Goal: Task Accomplishment & Management: Use online tool/utility

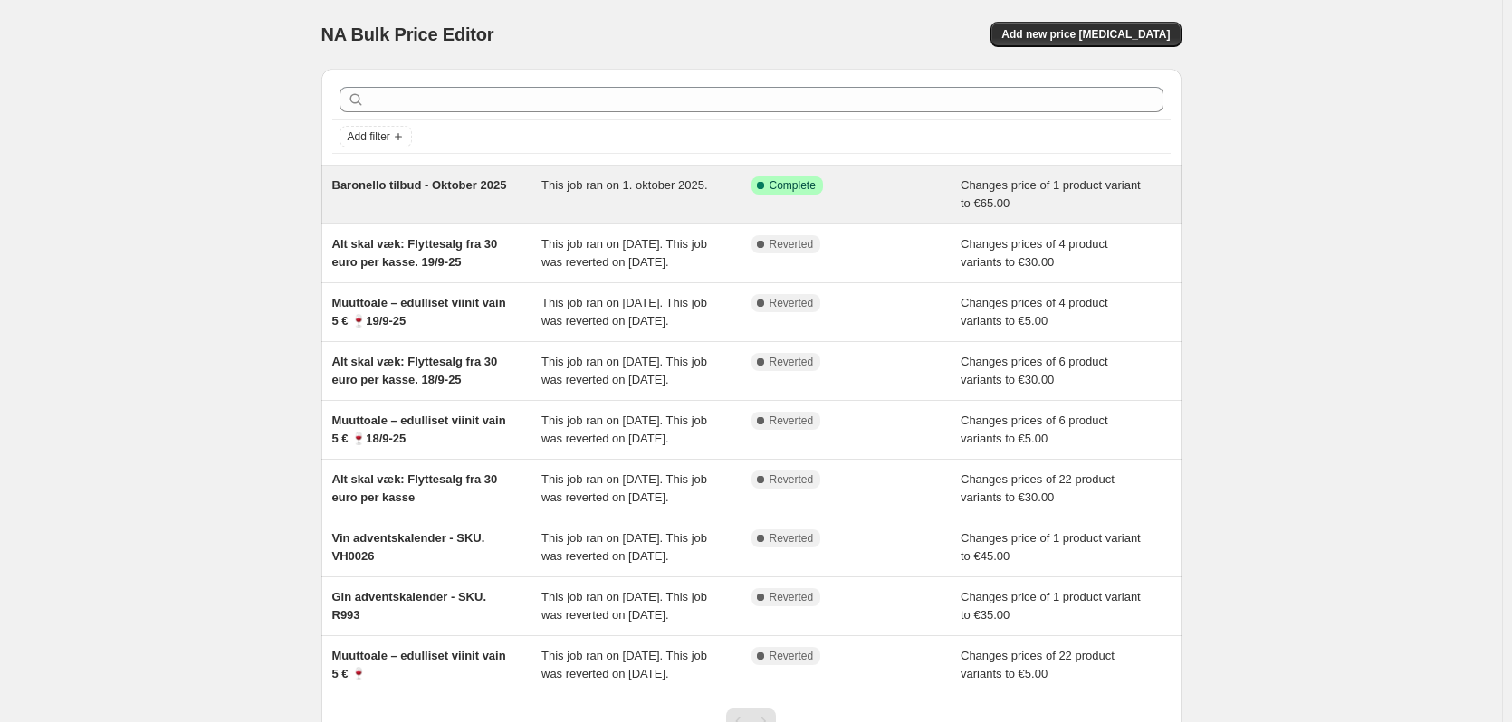
click at [427, 190] on span "Baronello tilbud - Oktober 2025" at bounding box center [419, 185] width 175 height 14
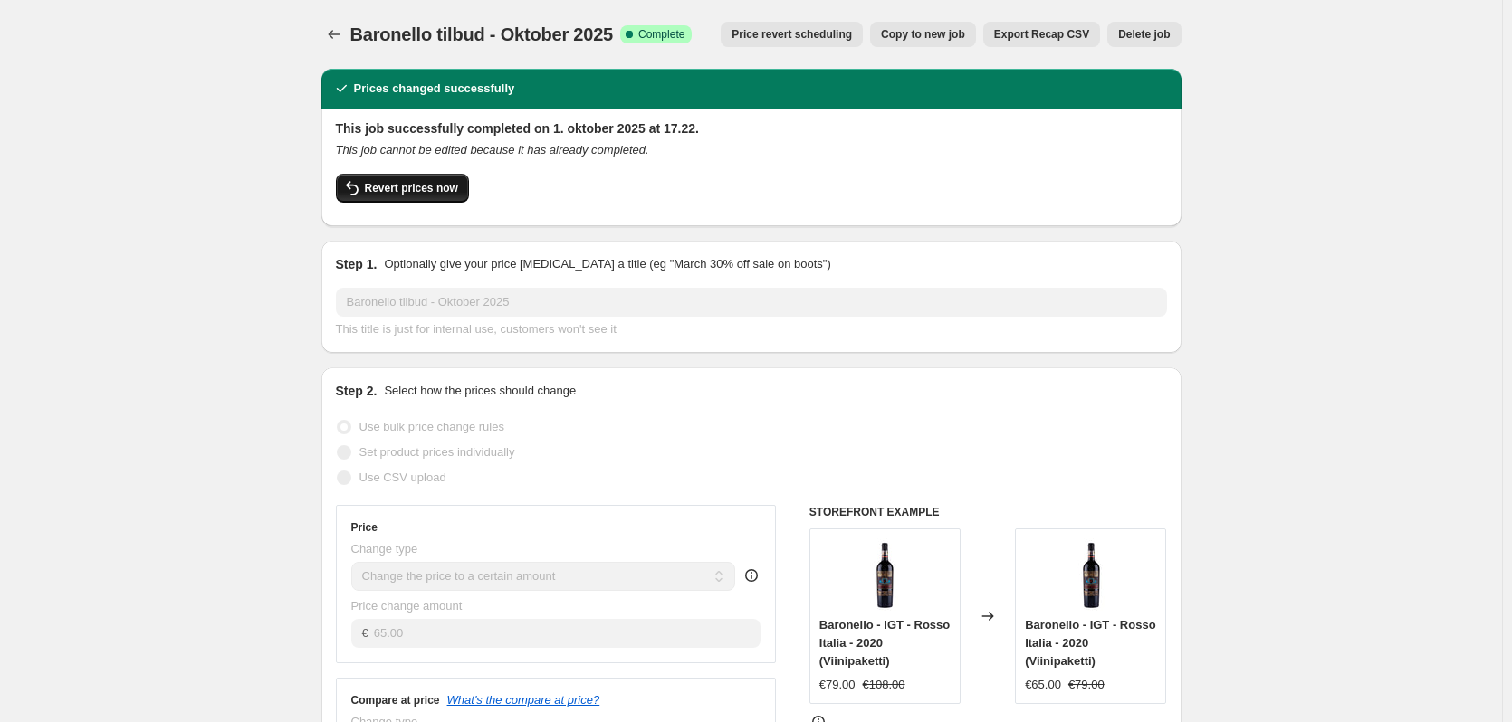
click at [383, 184] on span "Revert prices now" at bounding box center [411, 188] width 93 height 14
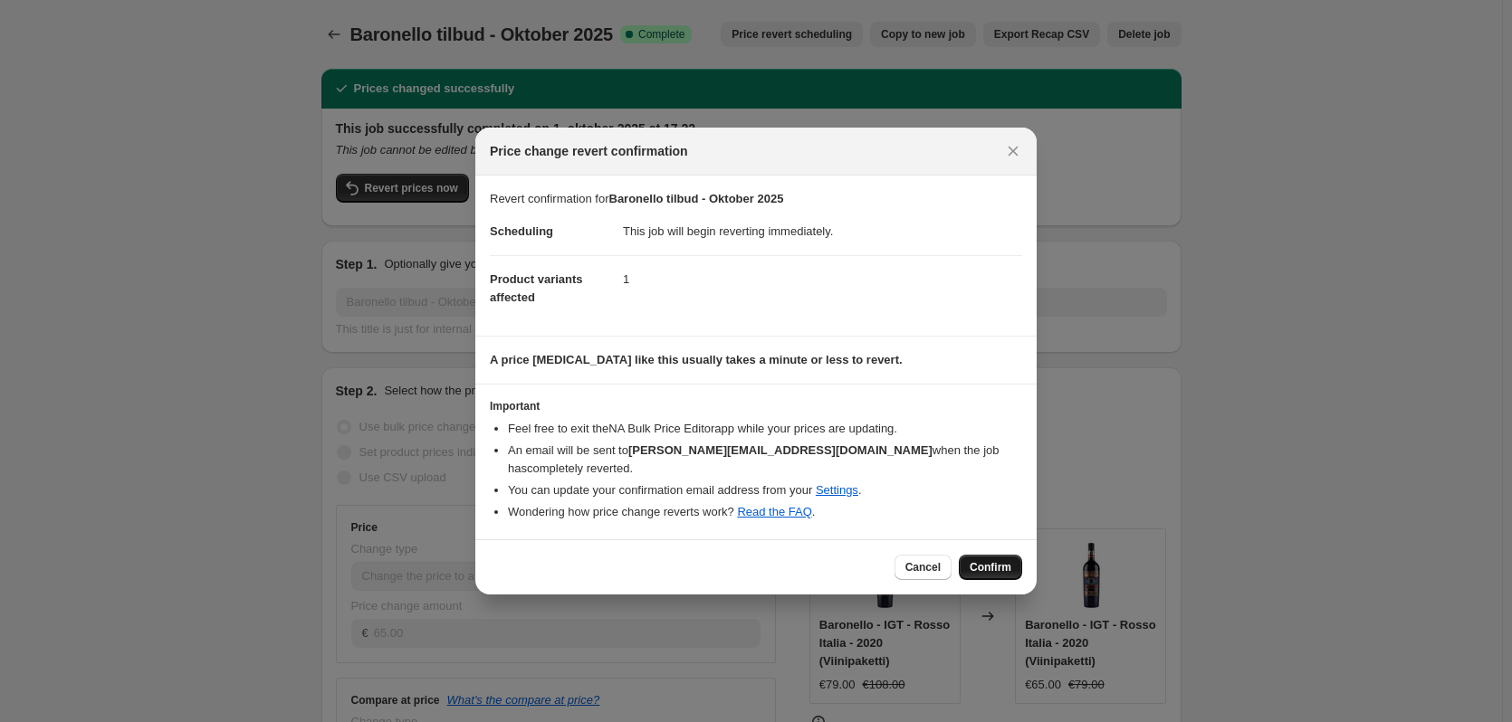
click at [992, 560] on span "Confirm" at bounding box center [991, 567] width 42 height 14
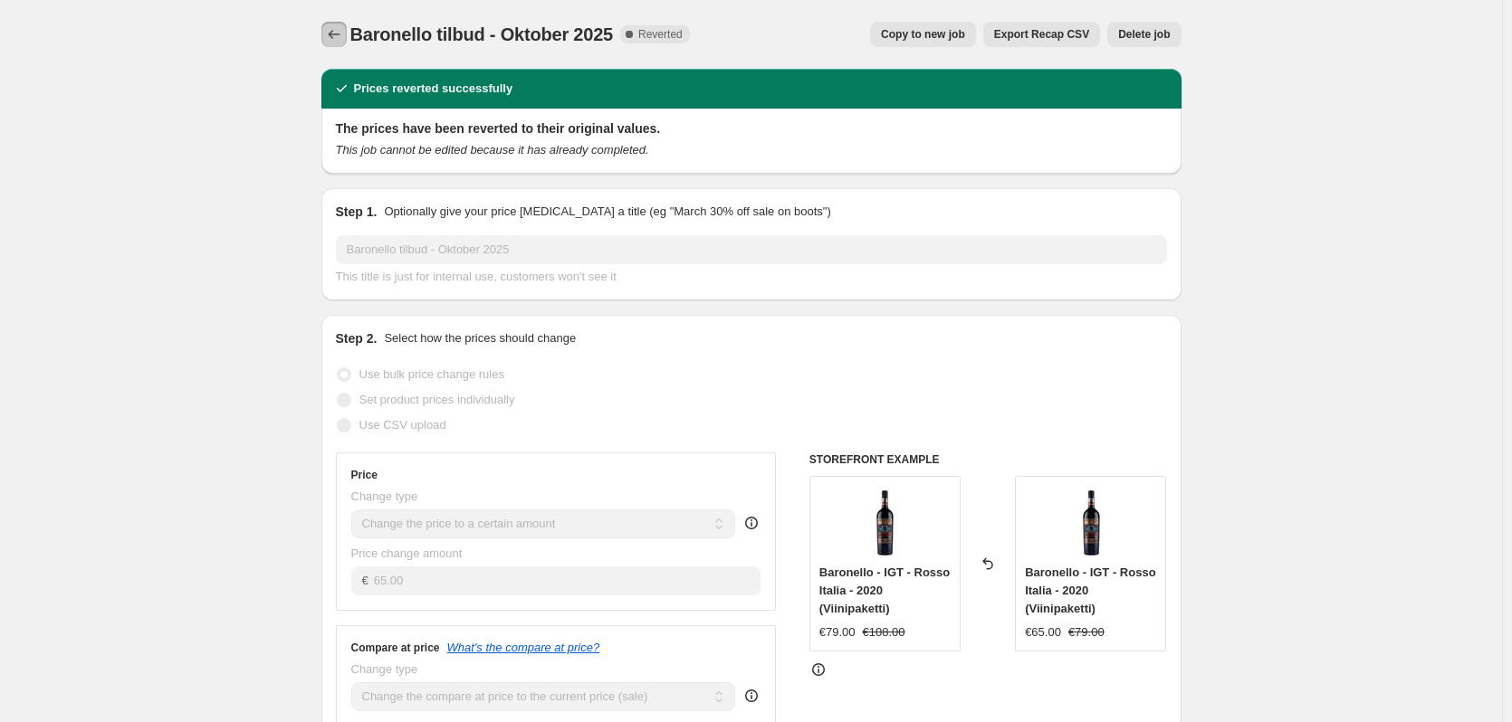
click at [339, 41] on icon "Price change jobs" at bounding box center [334, 34] width 18 height 18
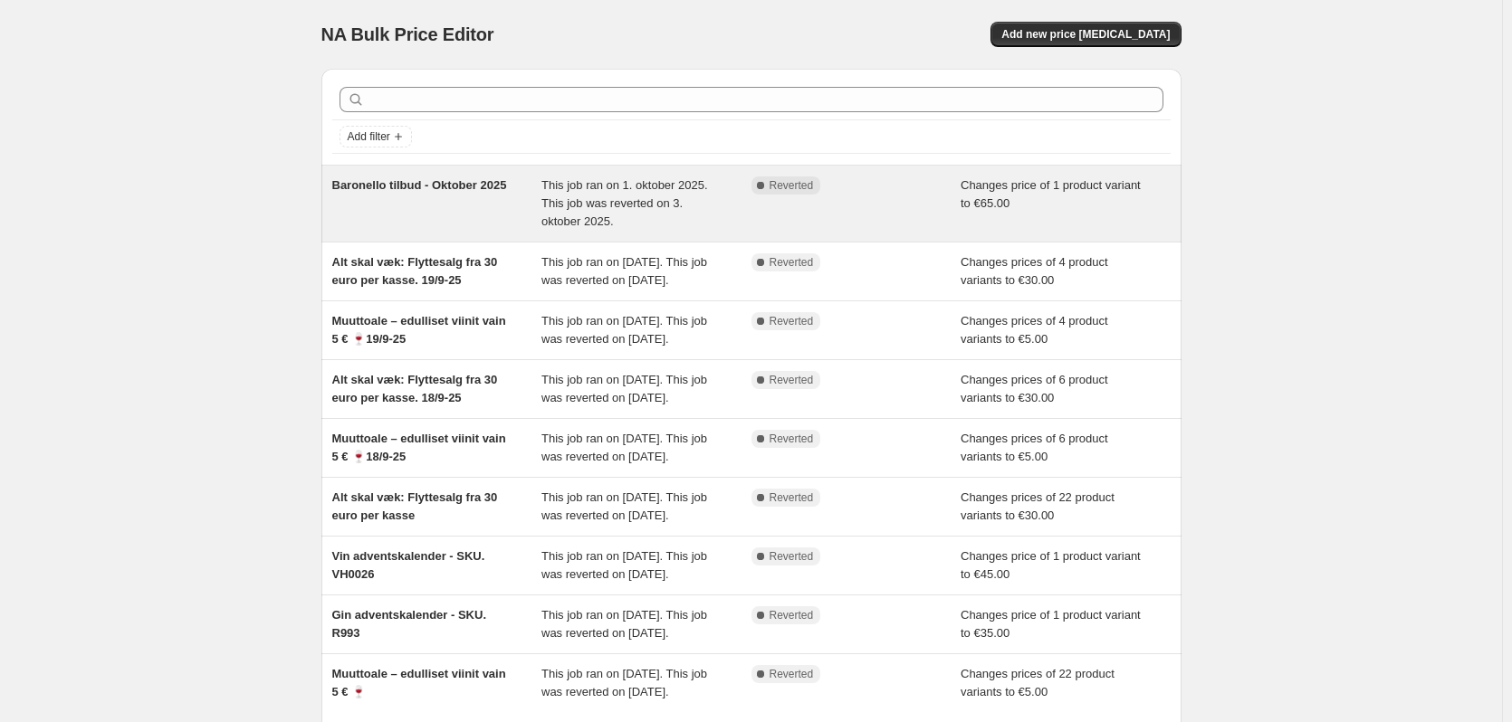
click at [448, 193] on div "Baronello tilbud - Oktober 2025" at bounding box center [437, 204] width 210 height 54
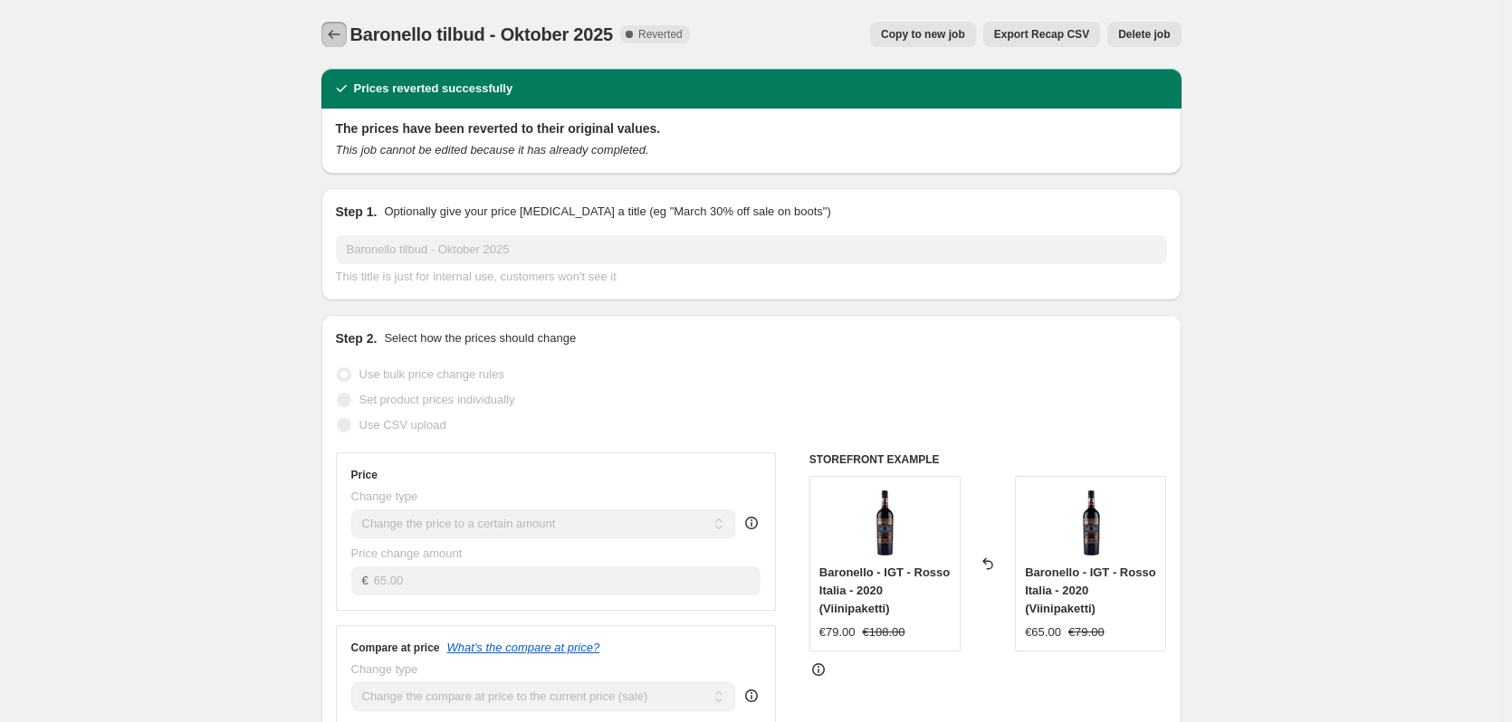
click at [330, 24] on button "Price change jobs" at bounding box center [333, 34] width 25 height 25
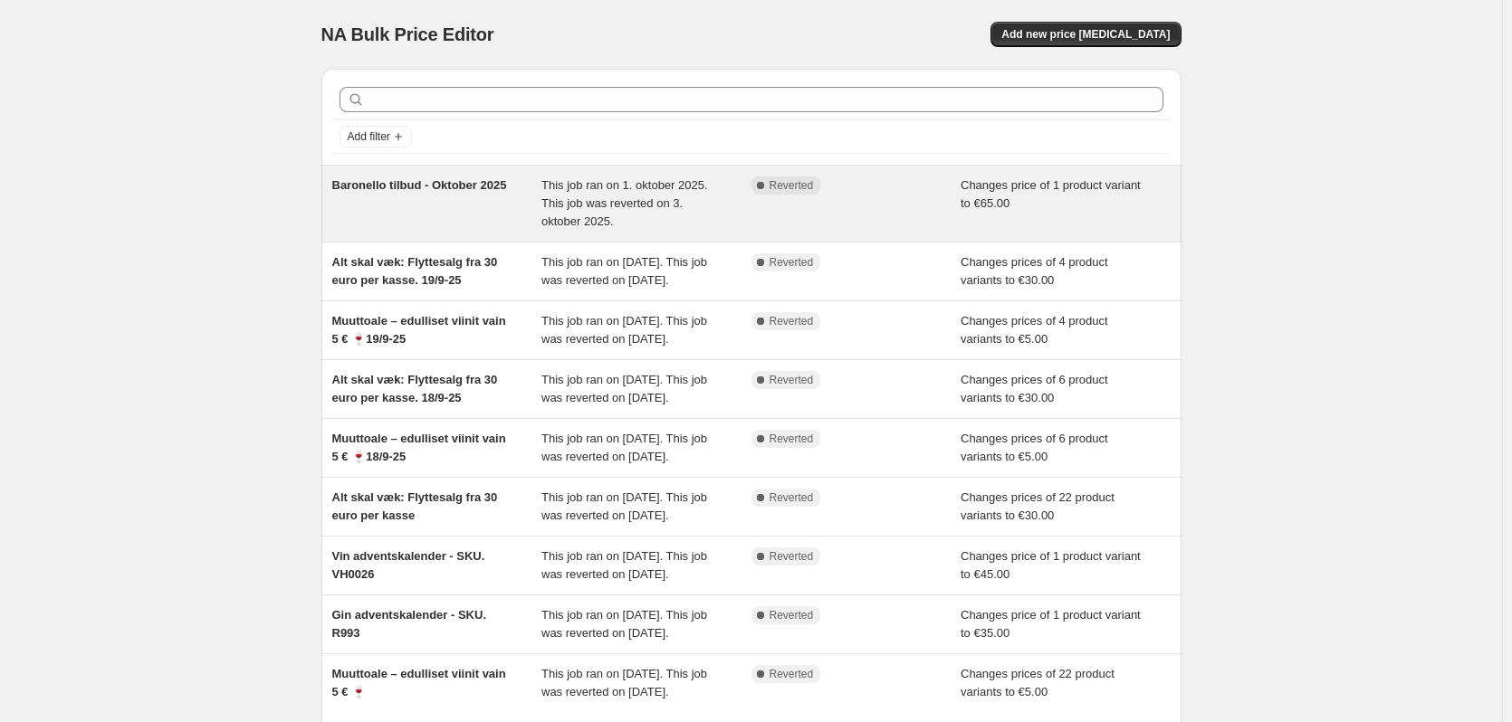
click at [433, 196] on div "Baronello tilbud - Oktober 2025" at bounding box center [437, 204] width 210 height 54
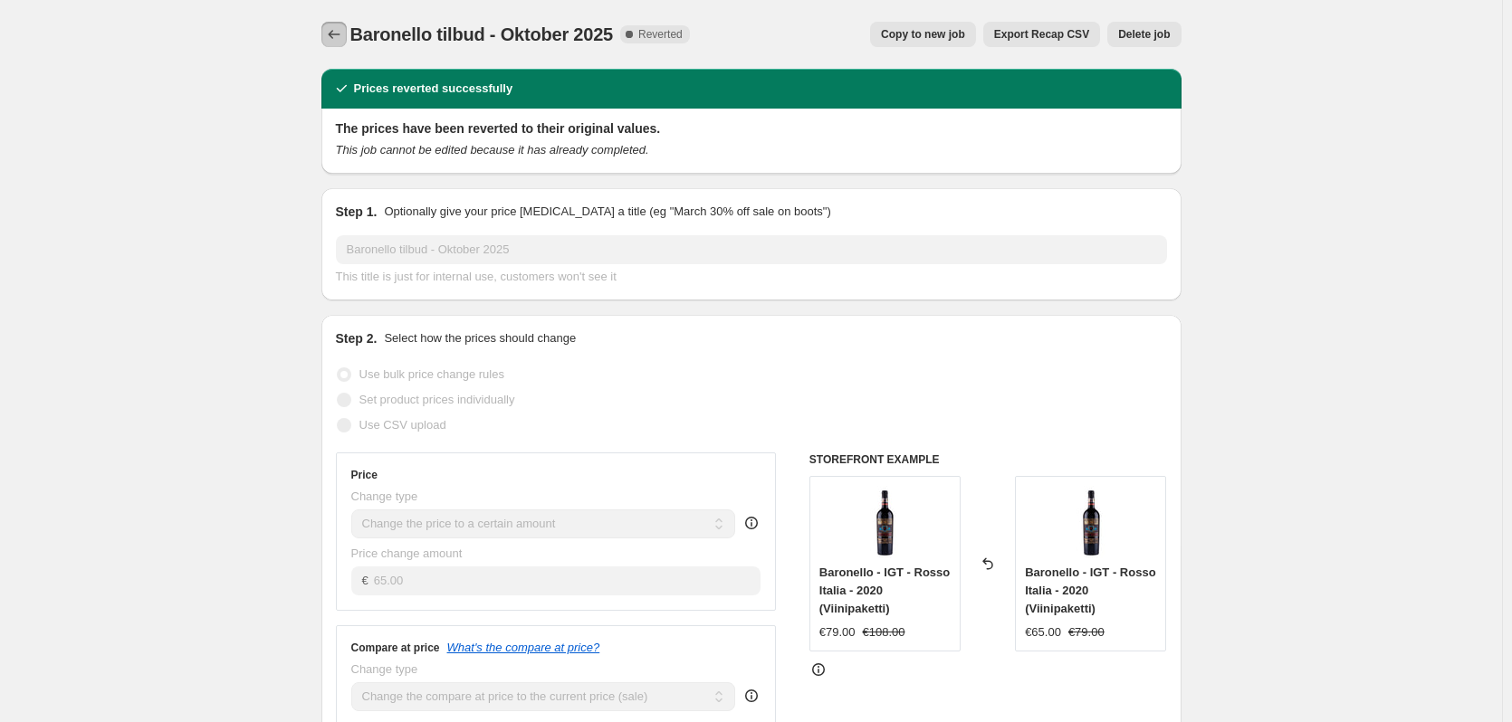
click at [336, 35] on icon "Price change jobs" at bounding box center [334, 34] width 18 height 18
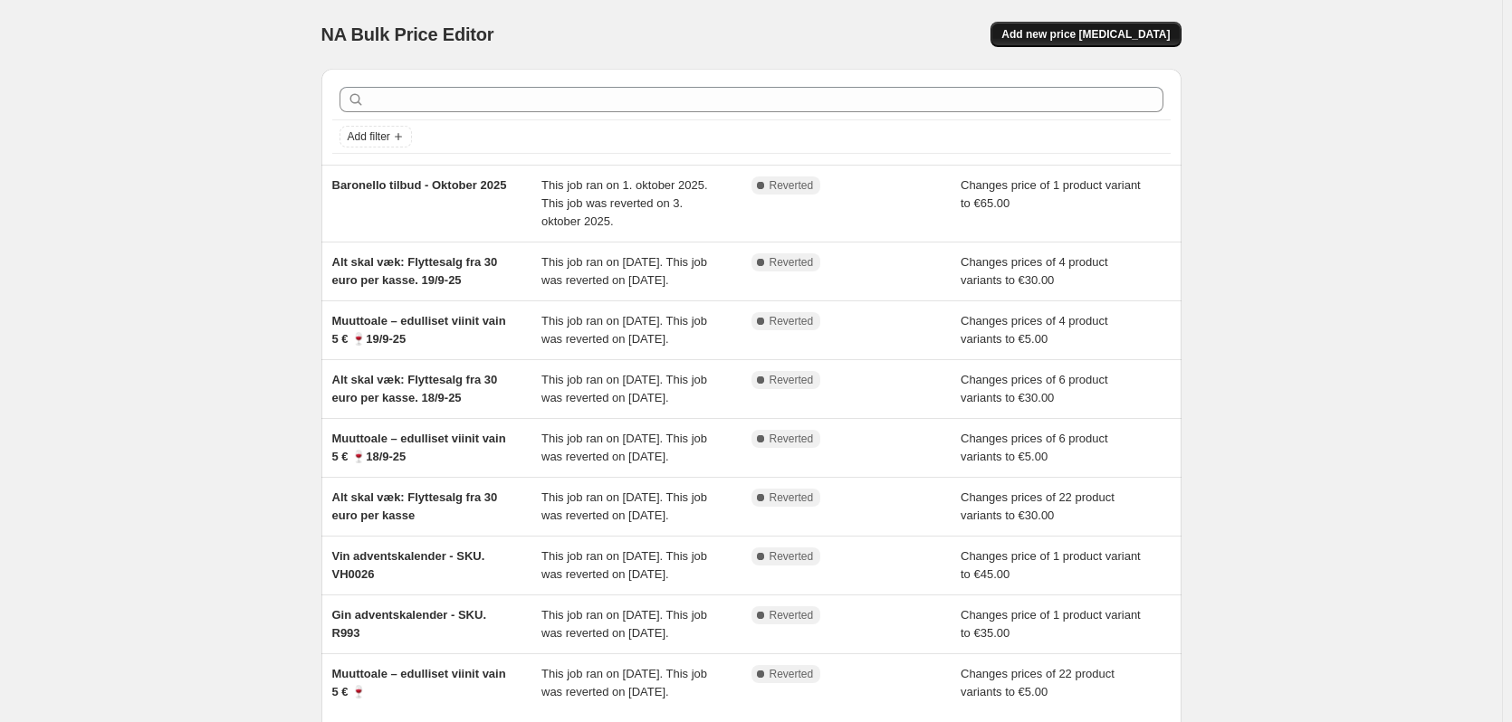
click at [1066, 35] on span "Add new price change job" at bounding box center [1085, 34] width 168 height 14
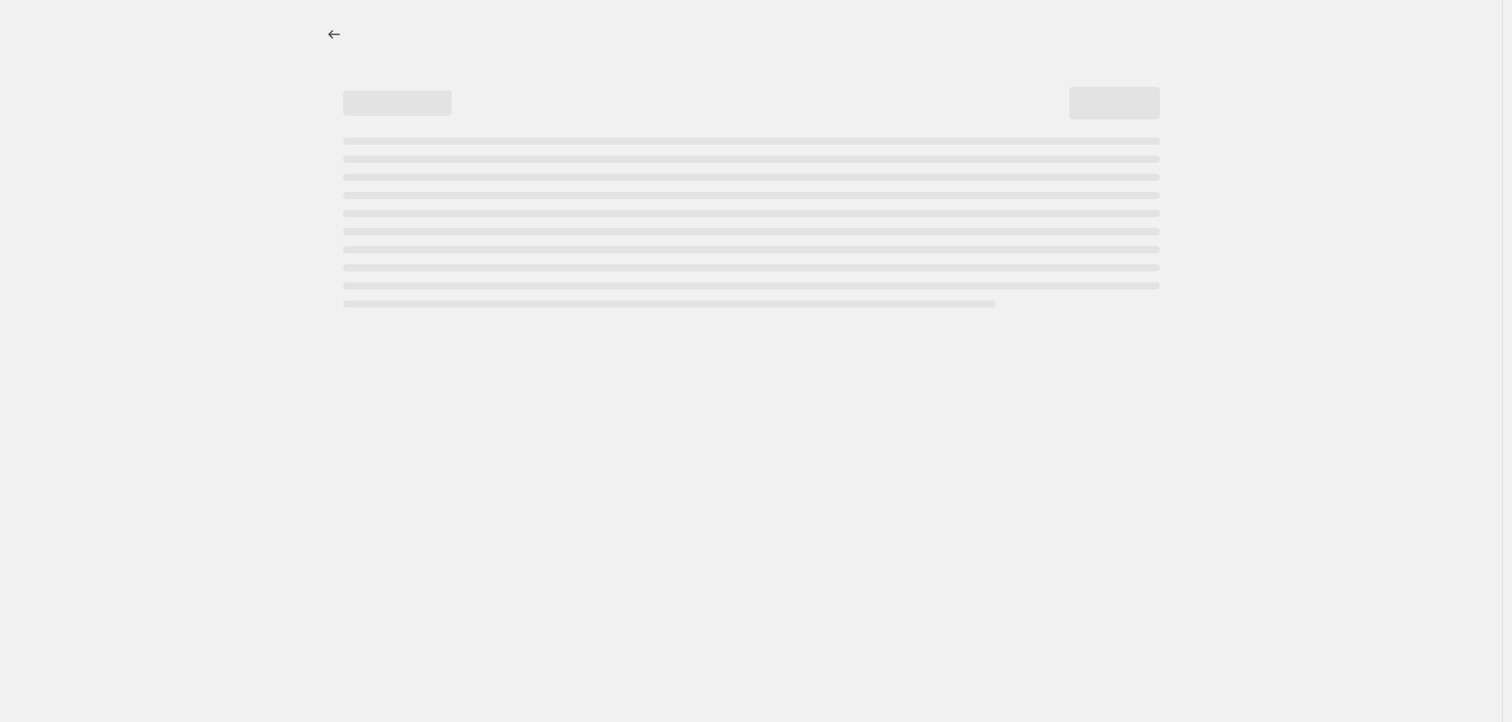
select select "percentage"
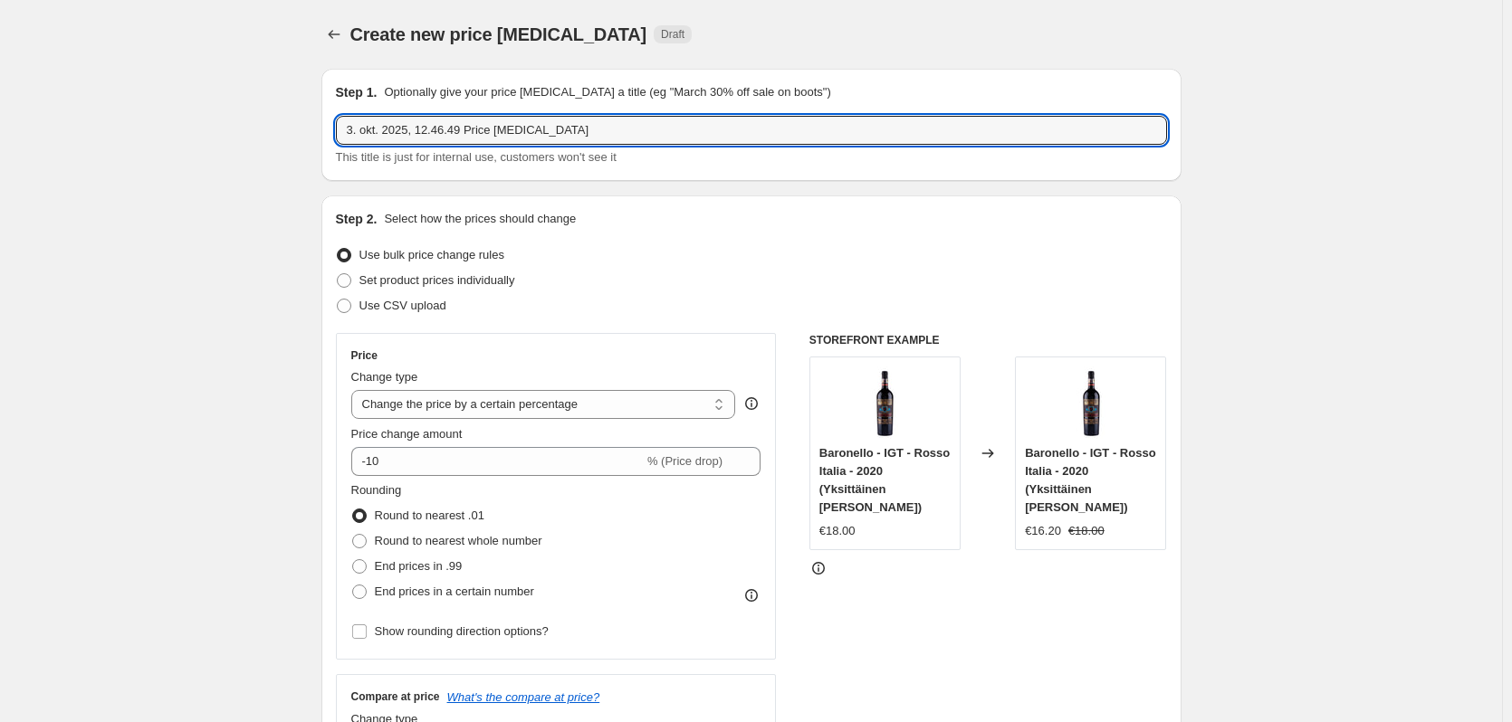
drag, startPoint x: 619, startPoint y: 128, endPoint x: 334, endPoint y: 130, distance: 285.2
click at [334, 130] on div "Step 1. Optionally give your price change job a title (eg "March 30% off sale o…" at bounding box center [751, 125] width 860 height 112
type input "Baronello tilbud - Oktober 2025 - 1 Kasse"
click at [442, 406] on select "Change the price to a certain amount Change the price by a certain amount Chang…" at bounding box center [543, 404] width 385 height 29
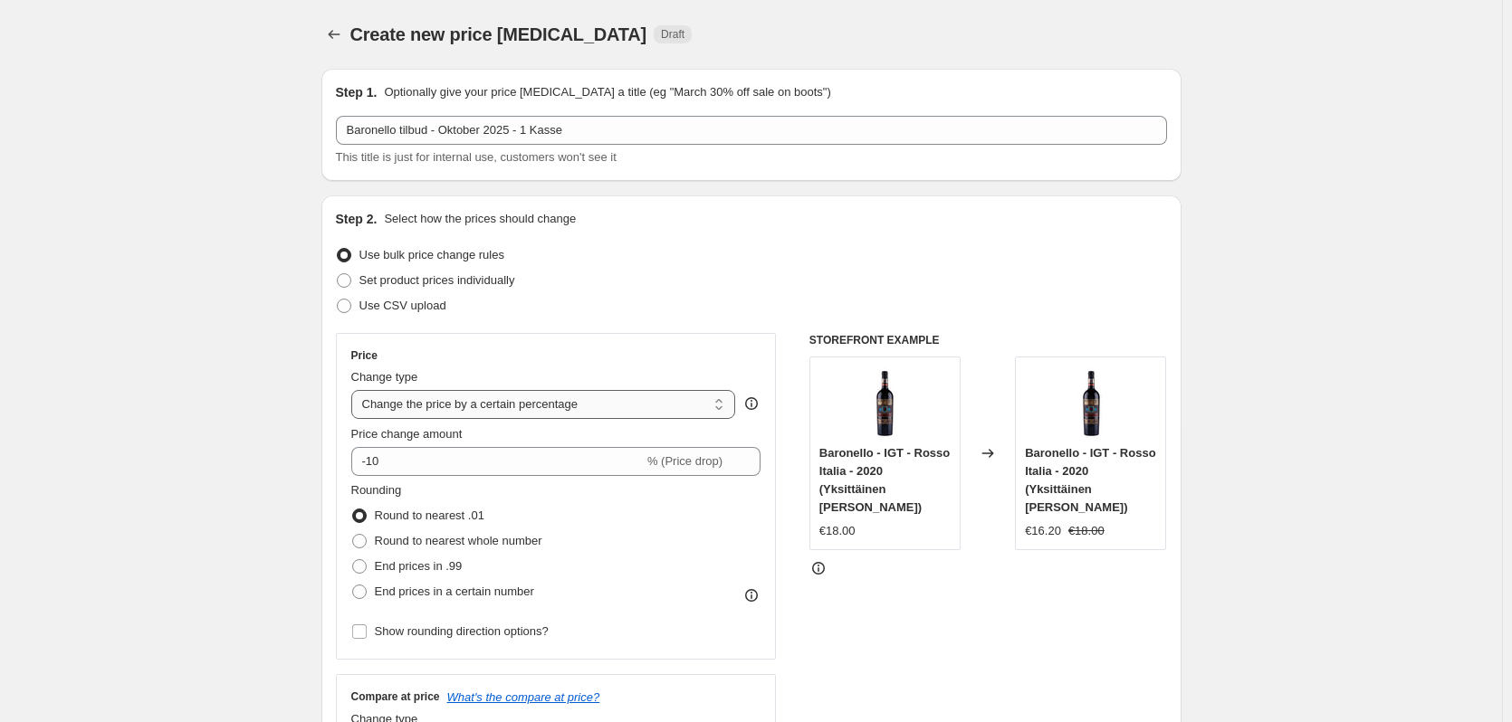
select select "to"
click at [355, 390] on select "Change the price to a certain amount Change the price by a certain amount Chang…" at bounding box center [543, 404] width 385 height 29
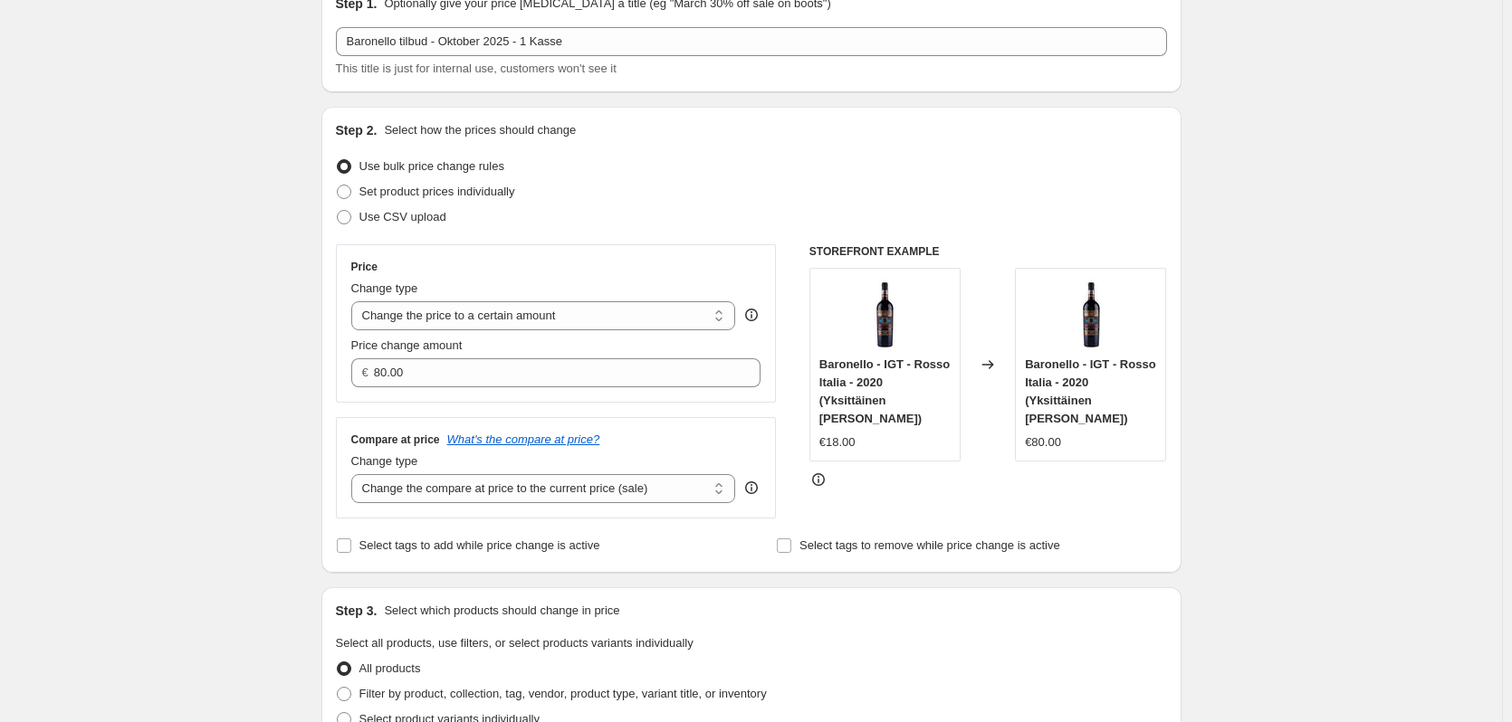
scroll to position [91, 0]
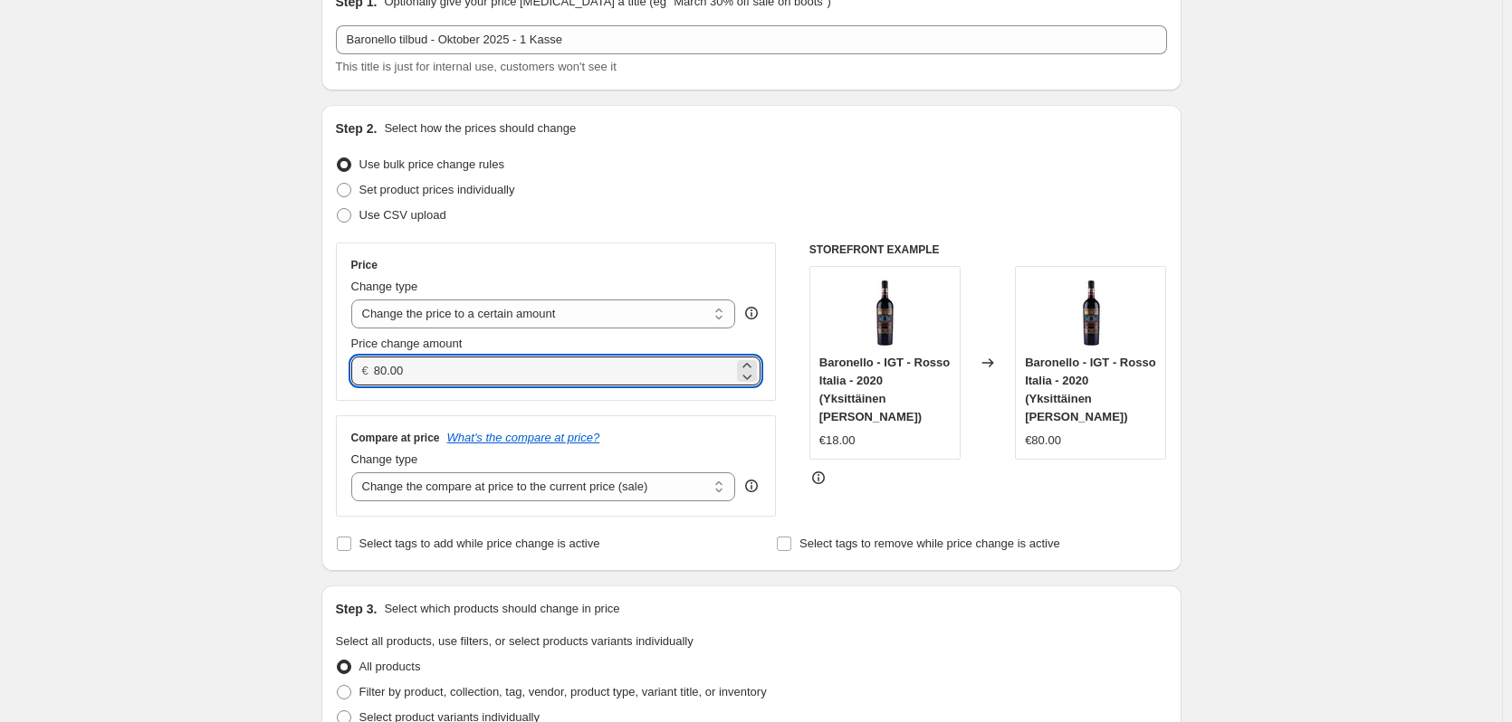
drag, startPoint x: 422, startPoint y: 381, endPoint x: 376, endPoint y: 381, distance: 46.2
click at [376, 381] on div "€ 80.00" at bounding box center [556, 371] width 410 height 29
type input "65.00"
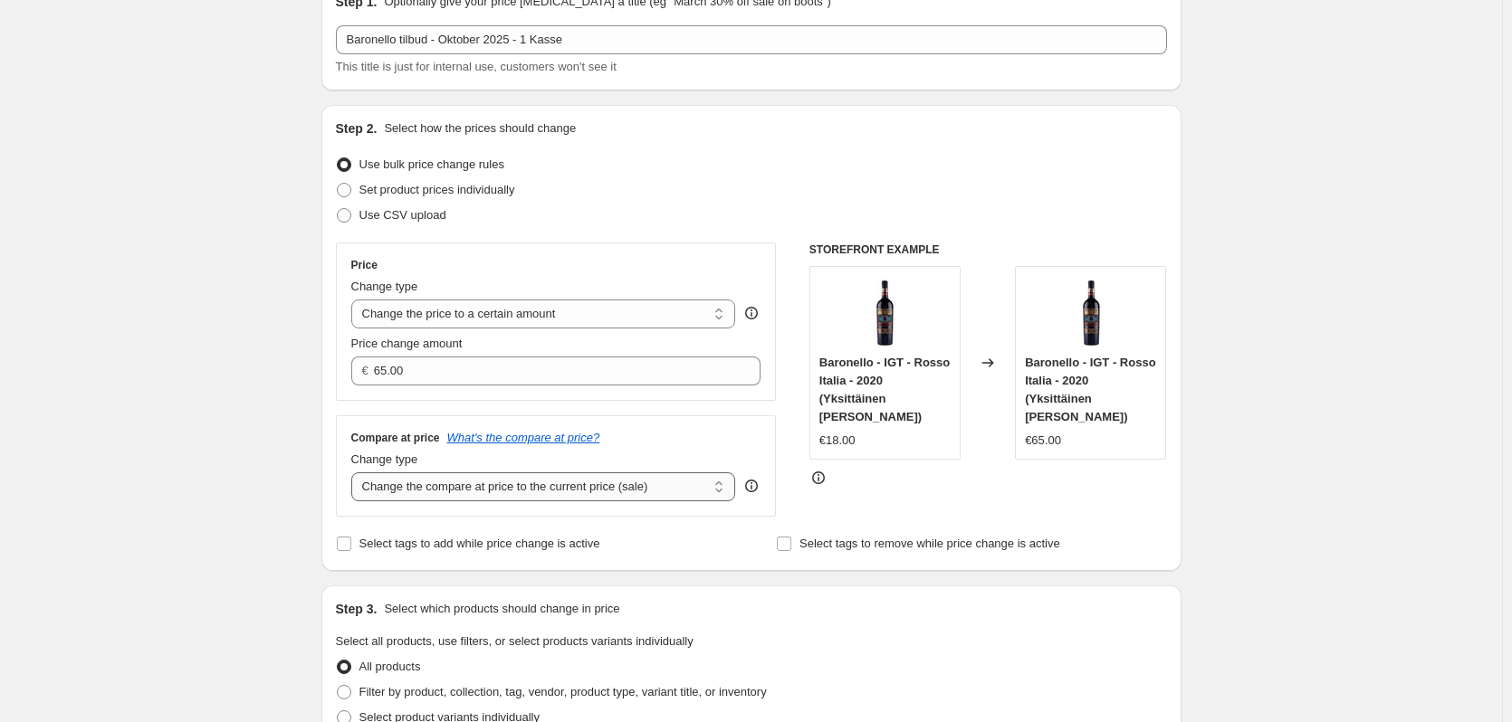
click at [455, 492] on select "Change the compare at price to the current price (sale) Change the compare at p…" at bounding box center [543, 487] width 385 height 29
click at [355, 474] on select "Change the compare at price to the current price (sale) Change the compare at p…" at bounding box center [543, 487] width 385 height 29
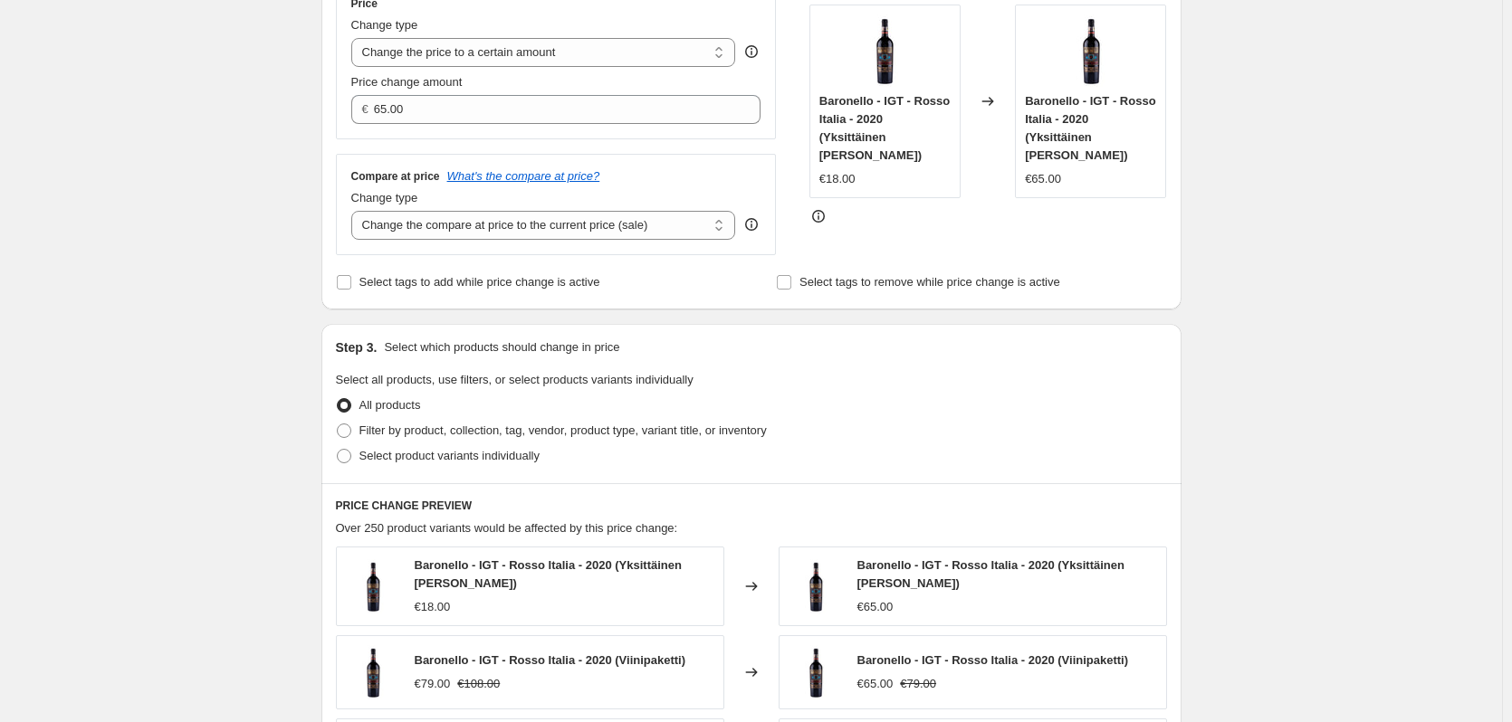
scroll to position [362, 0]
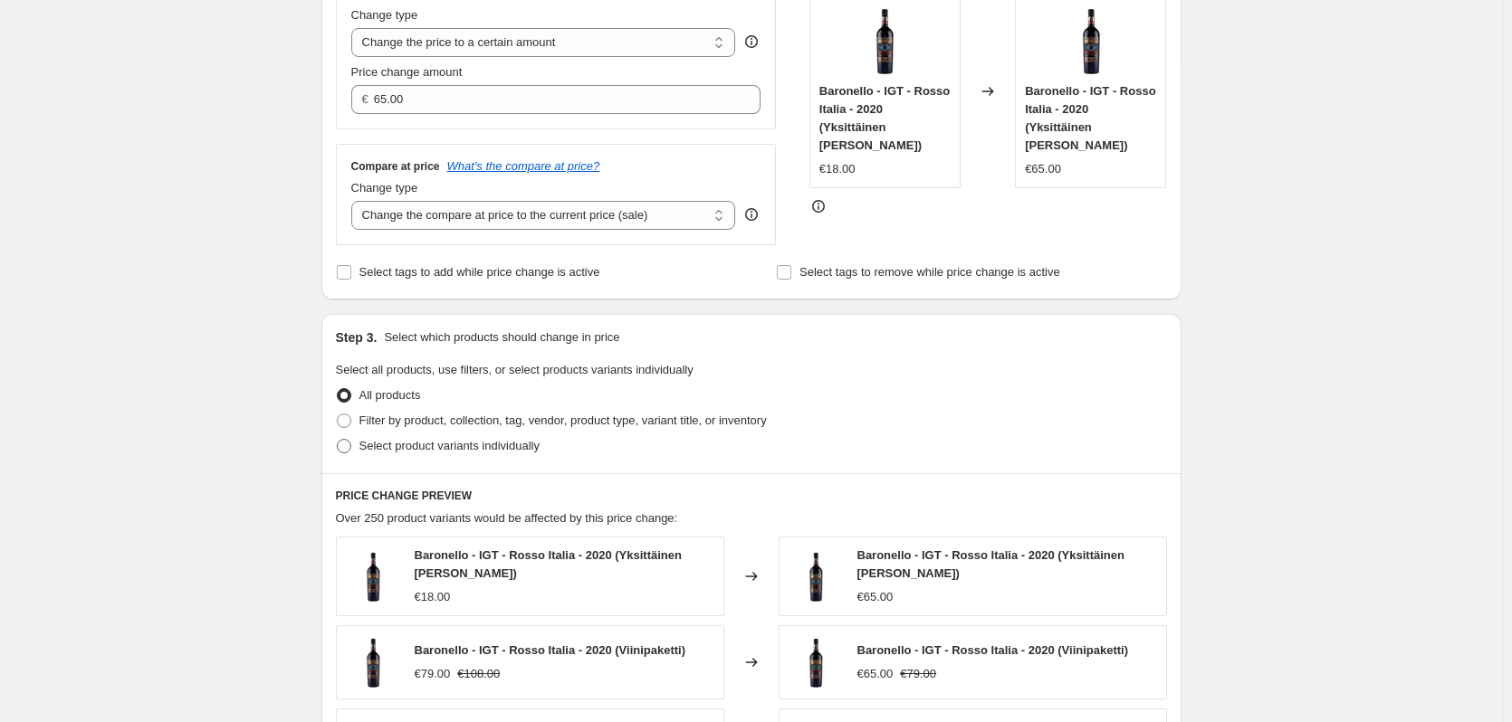
click at [351, 448] on span at bounding box center [344, 446] width 14 height 14
click at [338, 440] on input "Select product variants individually" at bounding box center [337, 439] width 1 height 1
radio input "true"
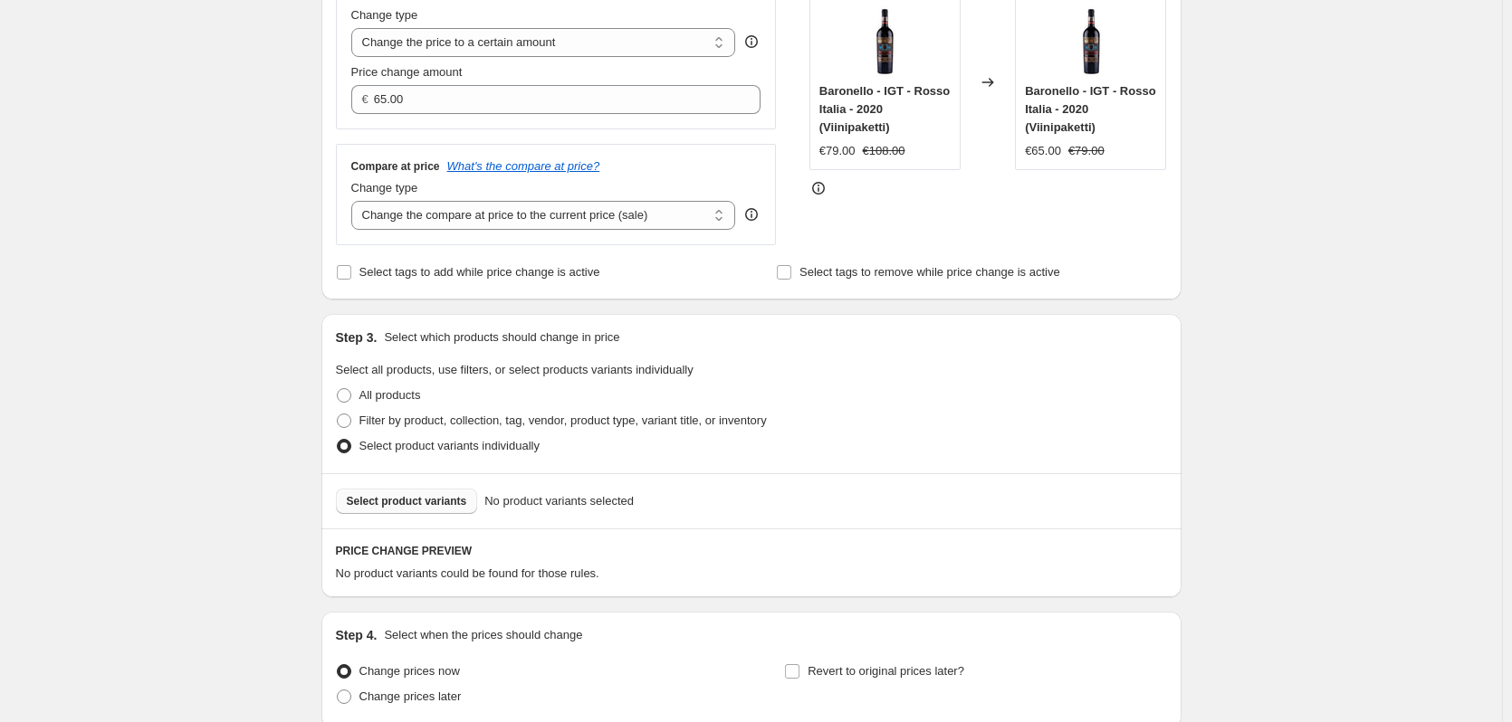
click at [384, 502] on span "Select product variants" at bounding box center [407, 501] width 120 height 14
click at [270, 206] on div "Create new price change job. This page is ready Create new price change job Dra…" at bounding box center [751, 258] width 1502 height 1240
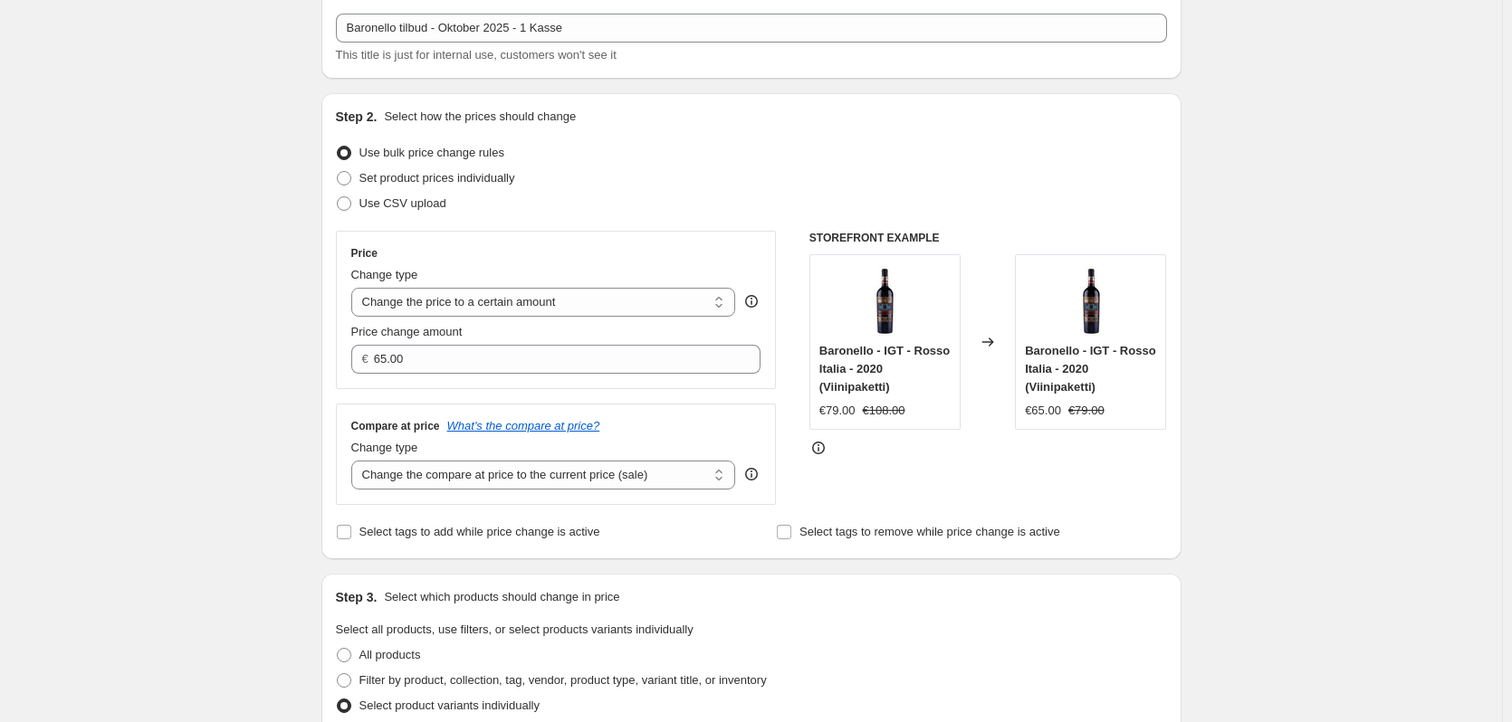
scroll to position [91, 0]
